Goal: Obtain resource: Obtain resource

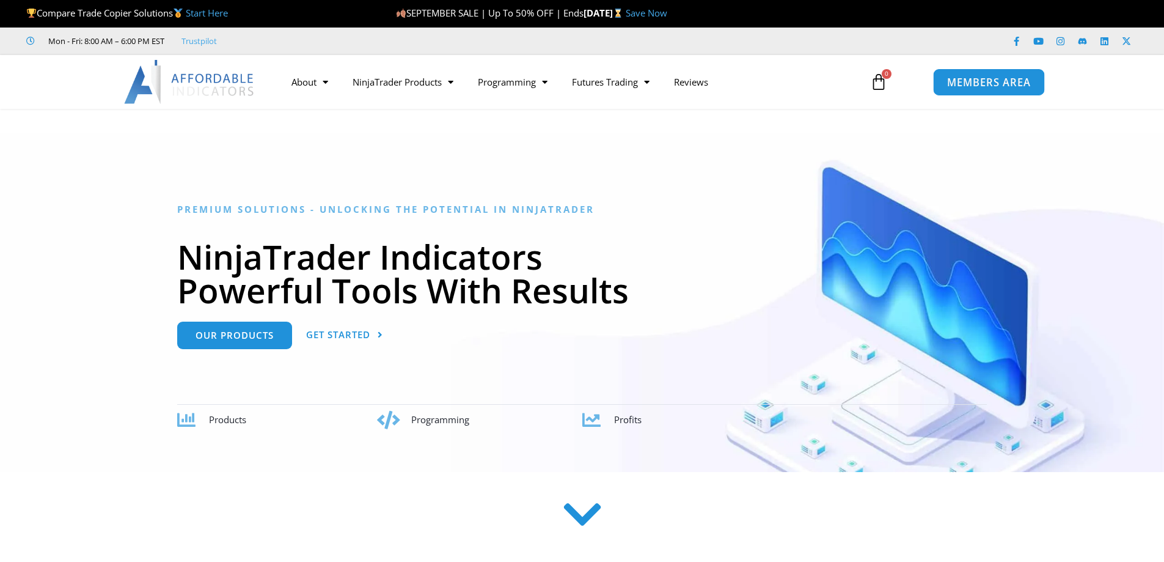
click at [962, 84] on span "MEMBERS AREA" at bounding box center [989, 82] width 84 height 10
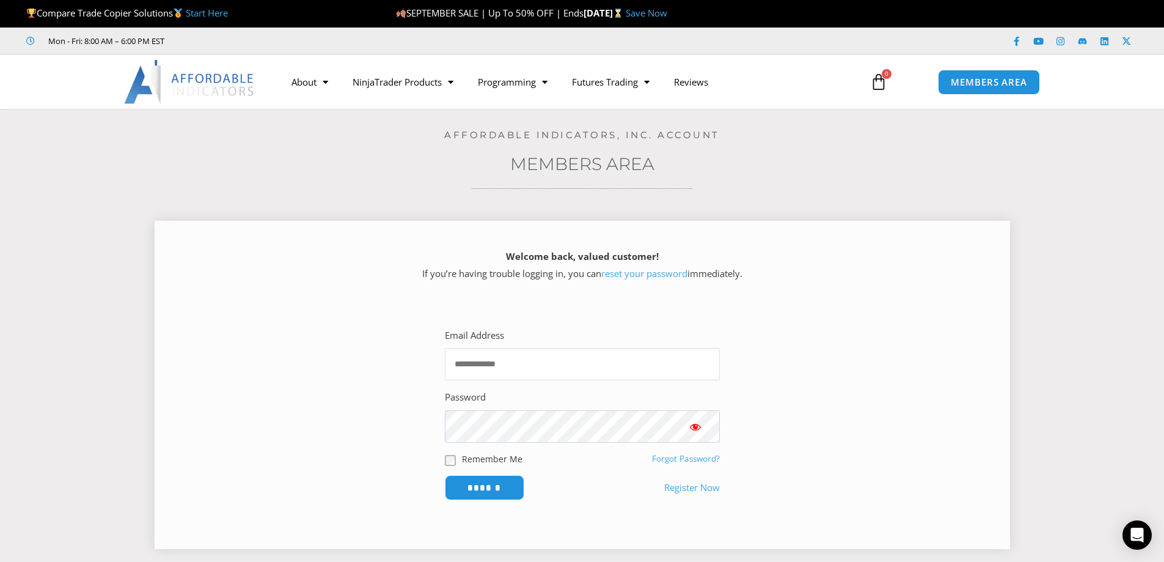
click at [560, 359] on input "Email Address" at bounding box center [582, 364] width 275 height 32
type input "**********"
click at [493, 483] on input "******" at bounding box center [485, 487] width 84 height 26
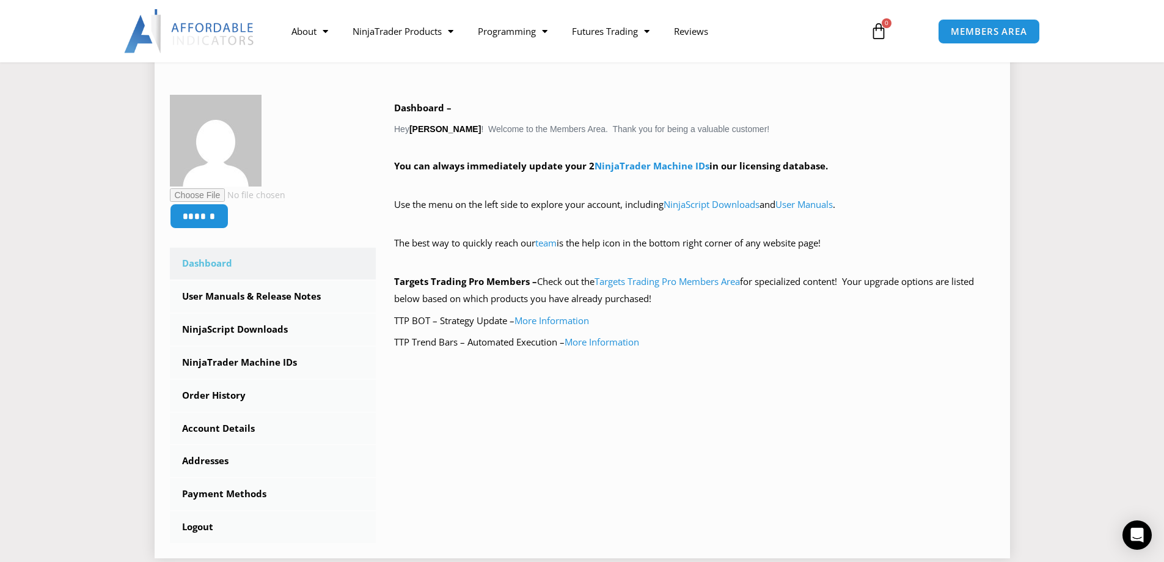
scroll to position [183, 0]
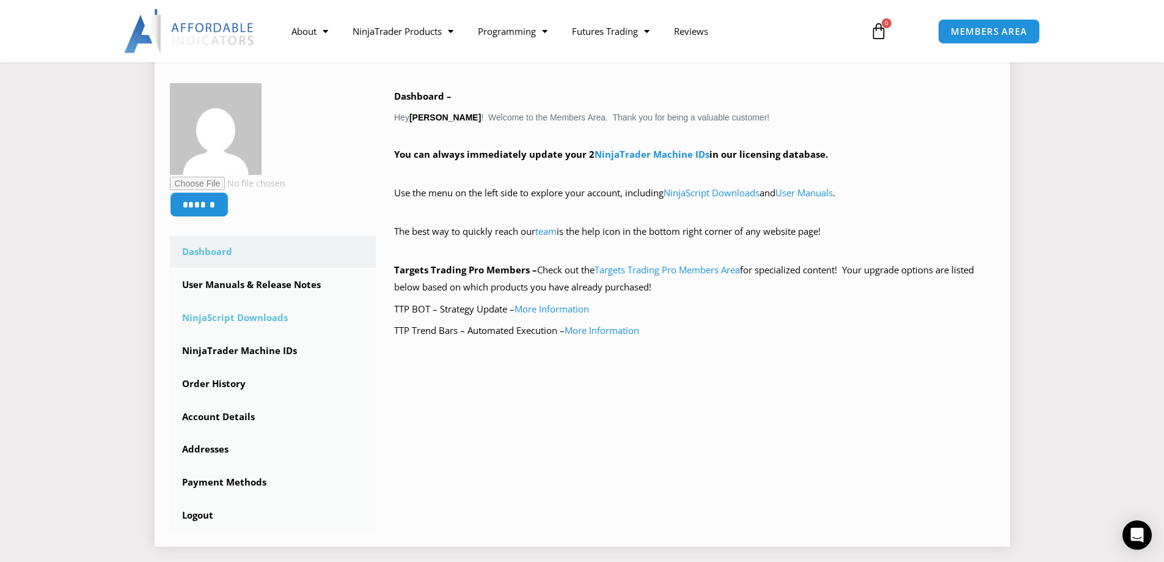
click at [269, 317] on link "NinjaScript Downloads" at bounding box center [273, 318] width 207 height 32
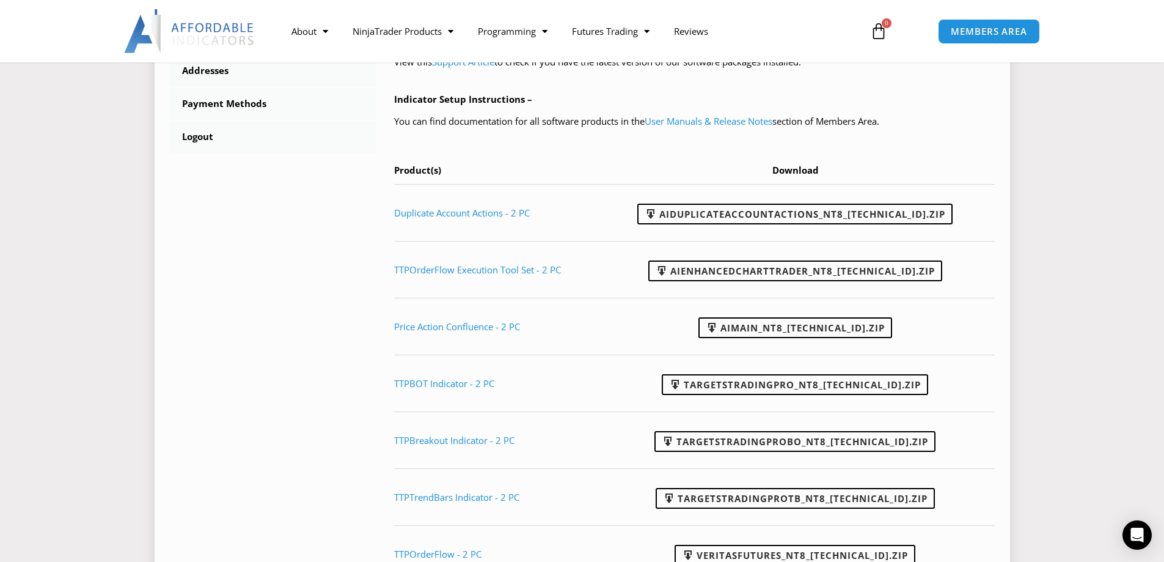
scroll to position [550, 0]
click at [494, 210] on link "Duplicate Account Actions - 2 PC" at bounding box center [462, 212] width 136 height 12
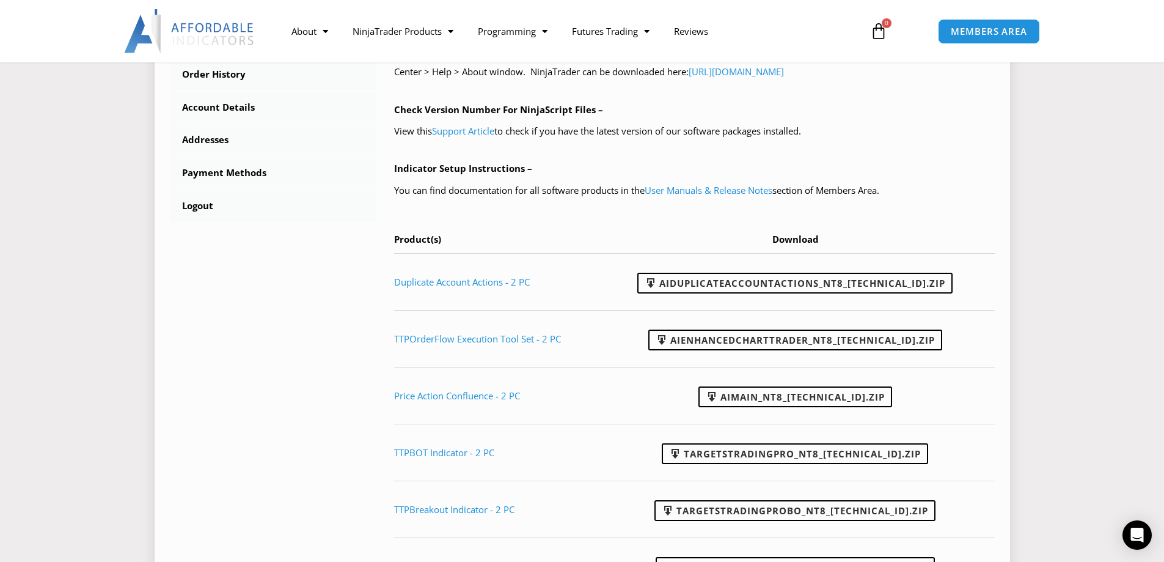
scroll to position [480, 0]
click at [666, 191] on link "User Manuals & Release Notes" at bounding box center [709, 191] width 128 height 12
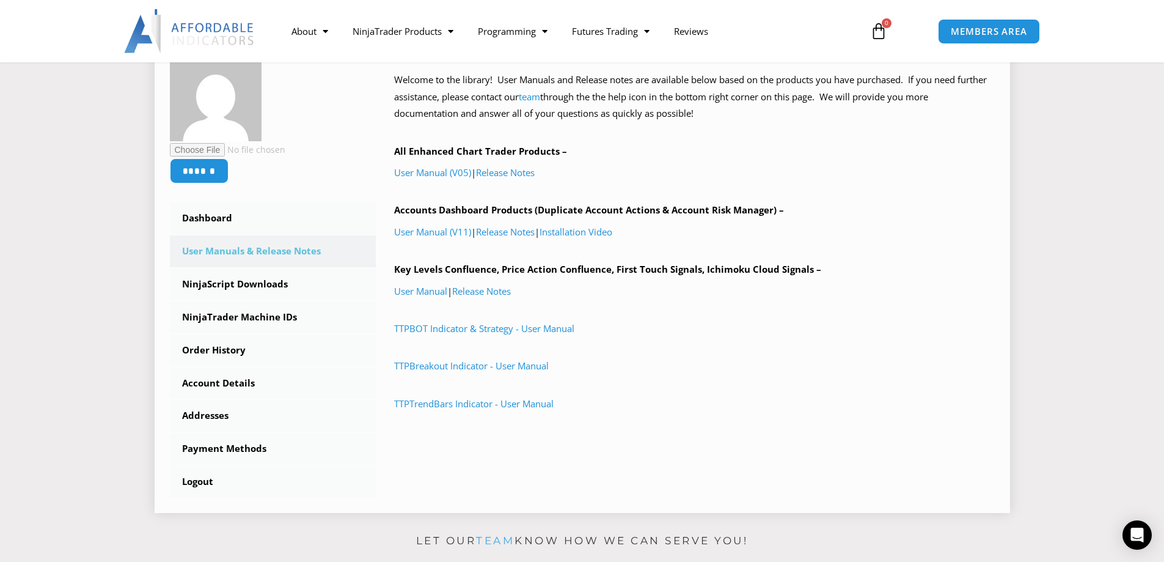
scroll to position [244, 0]
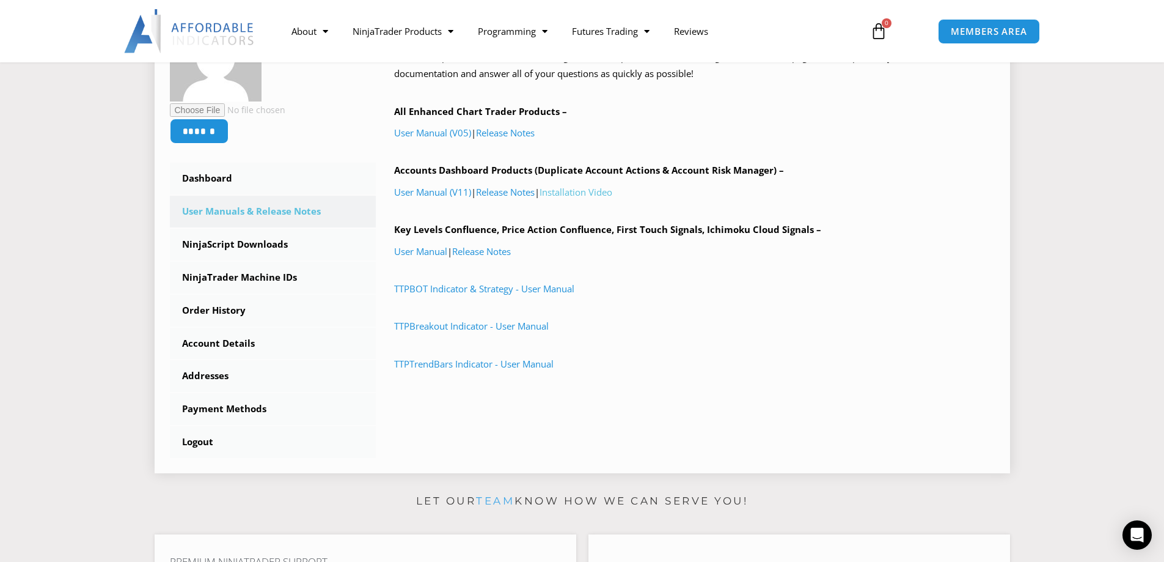
click at [570, 194] on link "Installation Video" at bounding box center [576, 192] width 73 height 12
